Goal: Answer question/provide support: Share knowledge or assist other users

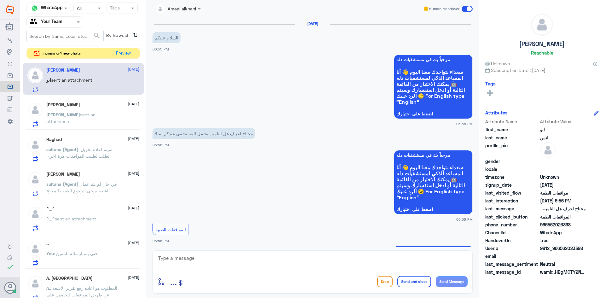
scroll to position [290, 0]
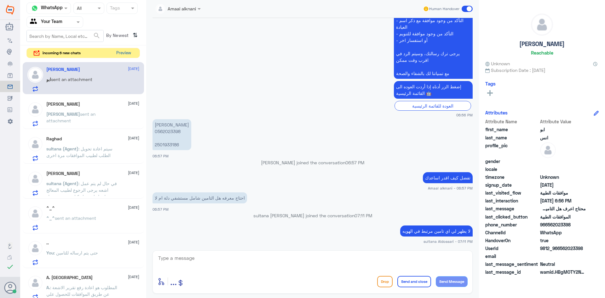
click at [125, 51] on button "Preview" at bounding box center [124, 53] width 20 height 10
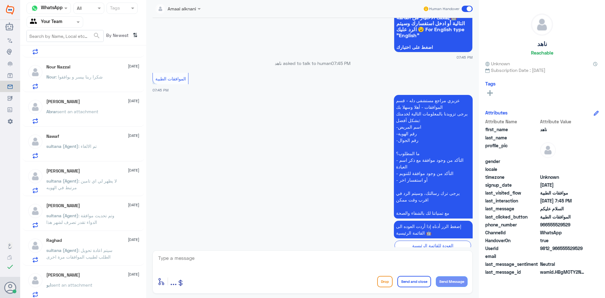
scroll to position [63, 0]
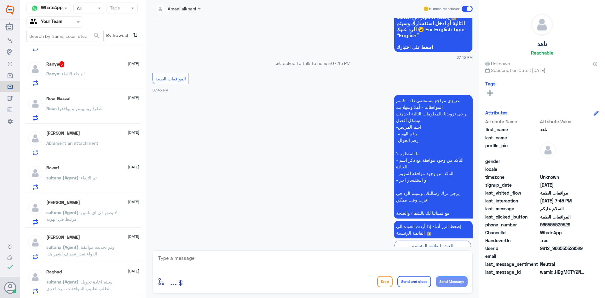
click at [97, 86] on div "Ranya 5 [DATE] Ranya : الرجاء الالغاء" at bounding box center [83, 72] width 121 height 32
click at [73, 114] on p "Nour : شكرا ربنا ييسر و يوافقوا" at bounding box center [74, 113] width 56 height 16
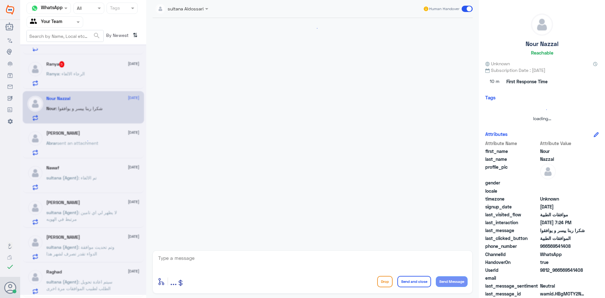
scroll to position [456, 0]
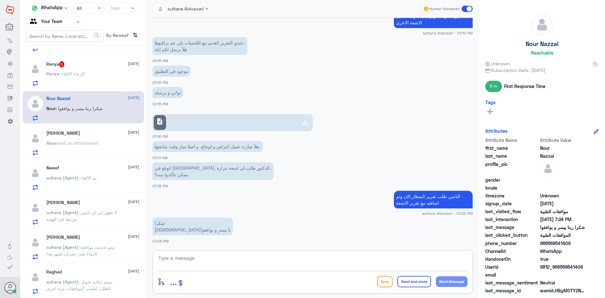
click at [217, 262] on textarea at bounding box center [313, 261] width 310 height 15
click at [84, 66] on div "Ranya 5 [DATE]" at bounding box center [92, 64] width 93 height 6
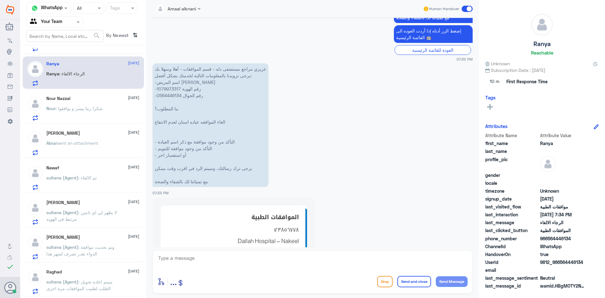
scroll to position [259, 0]
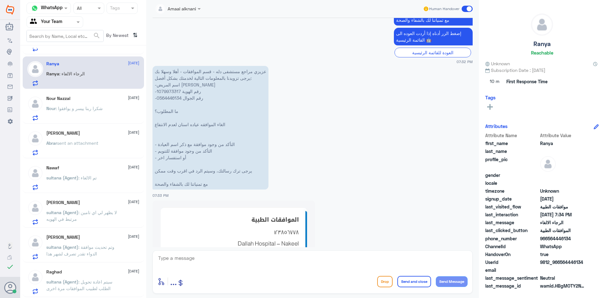
click at [168, 96] on p "عزيزي مراجع مستشفى دله - قسم الموافقات - أهلا وسهلا بك يرجى تزويدنا بالمعلومات …" at bounding box center [210, 128] width 116 height 124
copy p "0564446134"
click at [299, 260] on textarea at bounding box center [313, 261] width 310 height 15
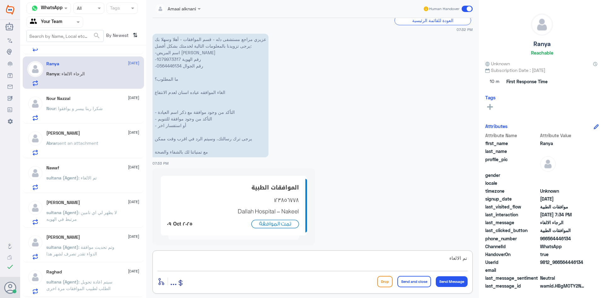
scroll to position [322, 0]
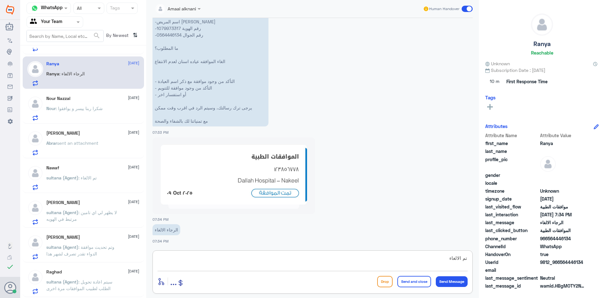
type textarea "تم الالغاء"
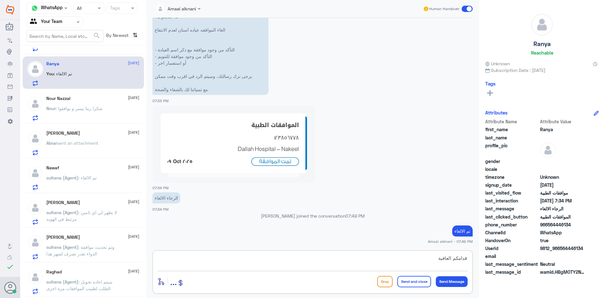
type textarea "قدامكم العافية"
click at [408, 282] on button "Send and close" at bounding box center [414, 281] width 34 height 11
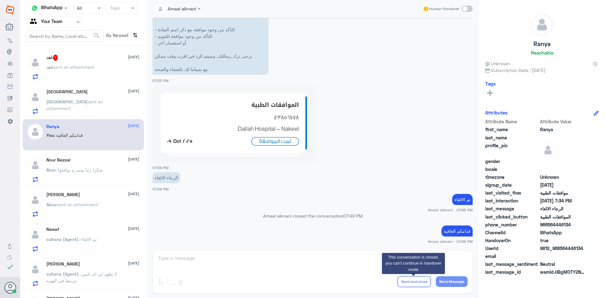
scroll to position [0, 0]
click at [104, 70] on div "ناهد sent an attachment" at bounding box center [92, 73] width 93 height 14
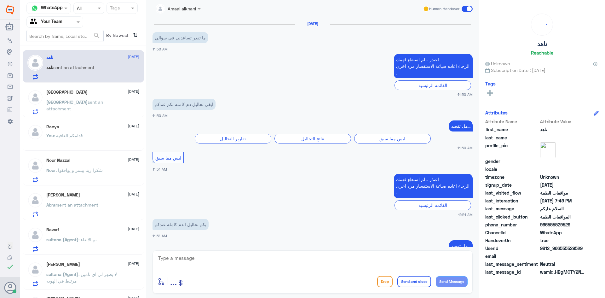
scroll to position [576, 0]
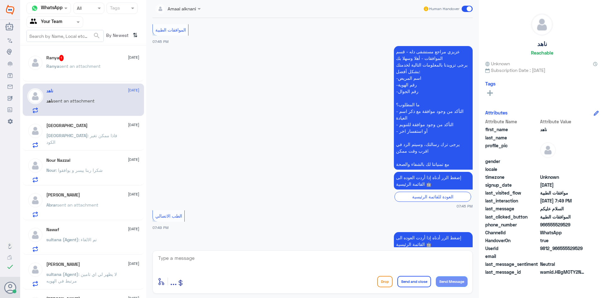
click at [79, 61] on div "Ranya 1 [DATE] Ranya sent an attachment" at bounding box center [92, 67] width 93 height 24
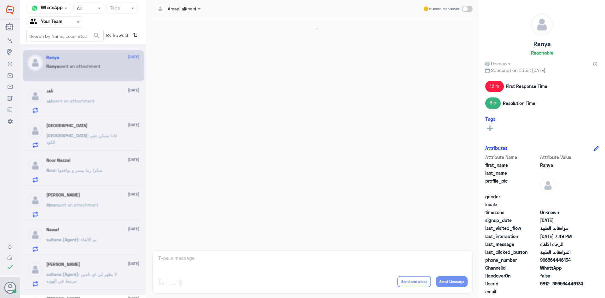
scroll to position [481, 0]
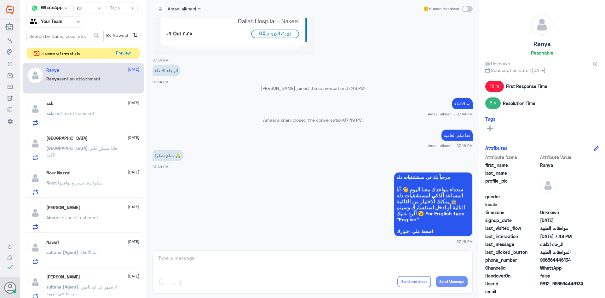
click at [205, 256] on div "Amaal alknani Human Handover [DATE] السلام عليكم 07:32 PM مرحباً بك في مستشفيات…" at bounding box center [312, 150] width 333 height 300
click at [80, 241] on div "Nawaf [DATE]" at bounding box center [92, 241] width 93 height 5
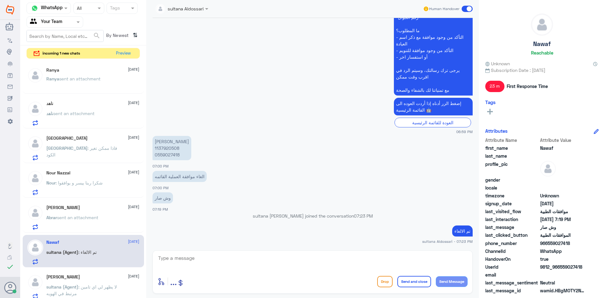
click at [84, 109] on div "ناهد [DATE] ناهد sent an attachment" at bounding box center [92, 113] width 93 height 25
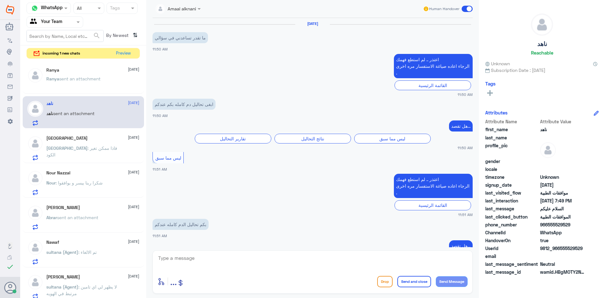
scroll to position [576, 0]
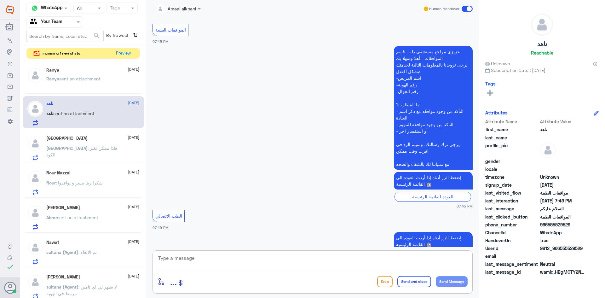
click at [226, 262] on textarea at bounding box center [313, 261] width 310 height 15
click at [98, 151] on p "Turki : فاذا ممكن تغير الكود" at bounding box center [81, 153] width 71 height 16
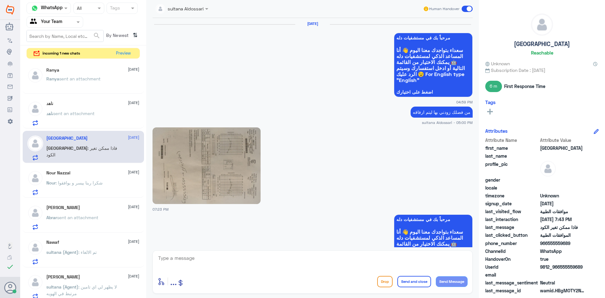
scroll to position [795, 0]
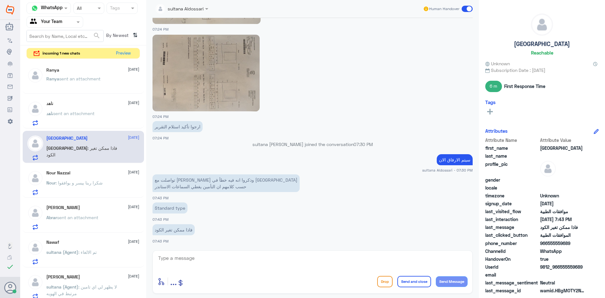
click at [208, 261] on textarea at bounding box center [313, 261] width 310 height 15
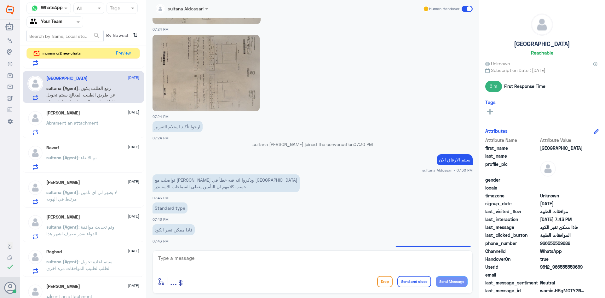
scroll to position [828, 0]
